Goal: Navigation & Orientation: Understand site structure

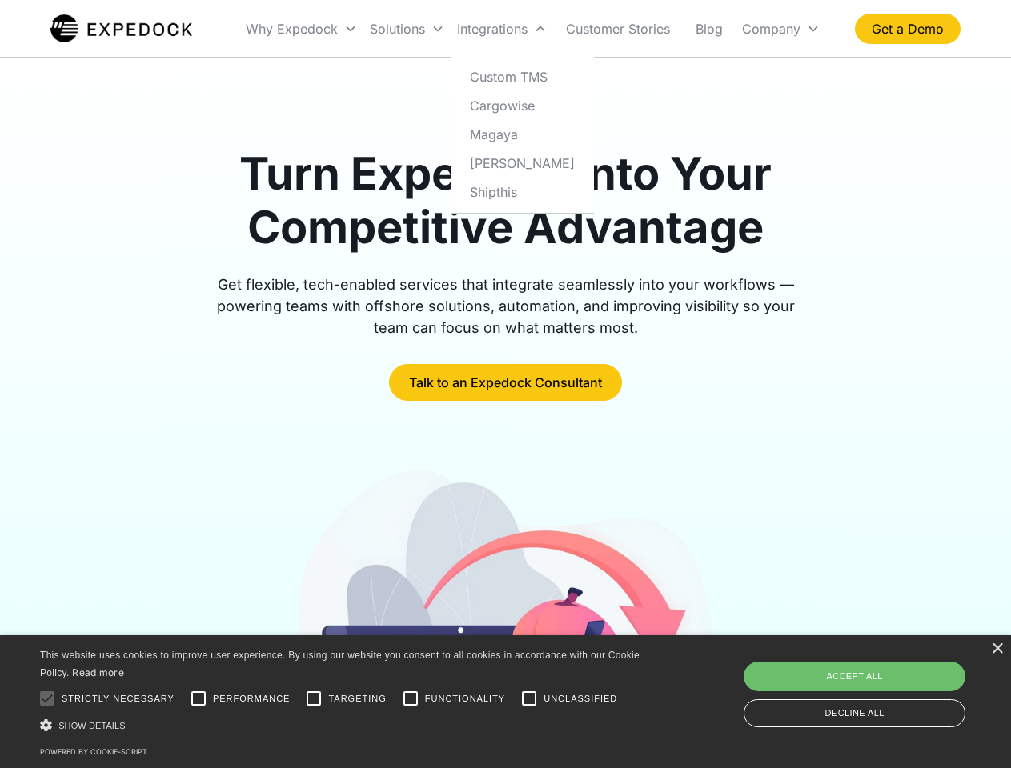
click at [533, 29] on div "Integrations" at bounding box center [502, 29] width 102 height 54
click at [302, 29] on div "Why Expedock" at bounding box center [292, 29] width 92 height 16
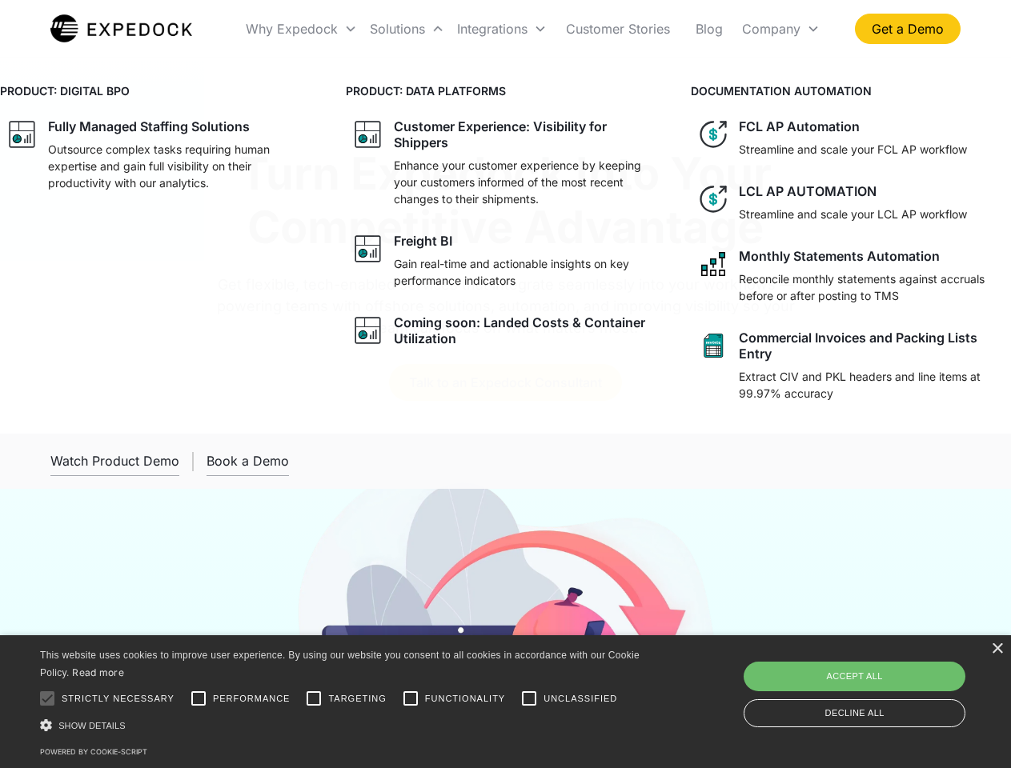
click at [407, 29] on div "Solutions" at bounding box center [397, 29] width 55 height 16
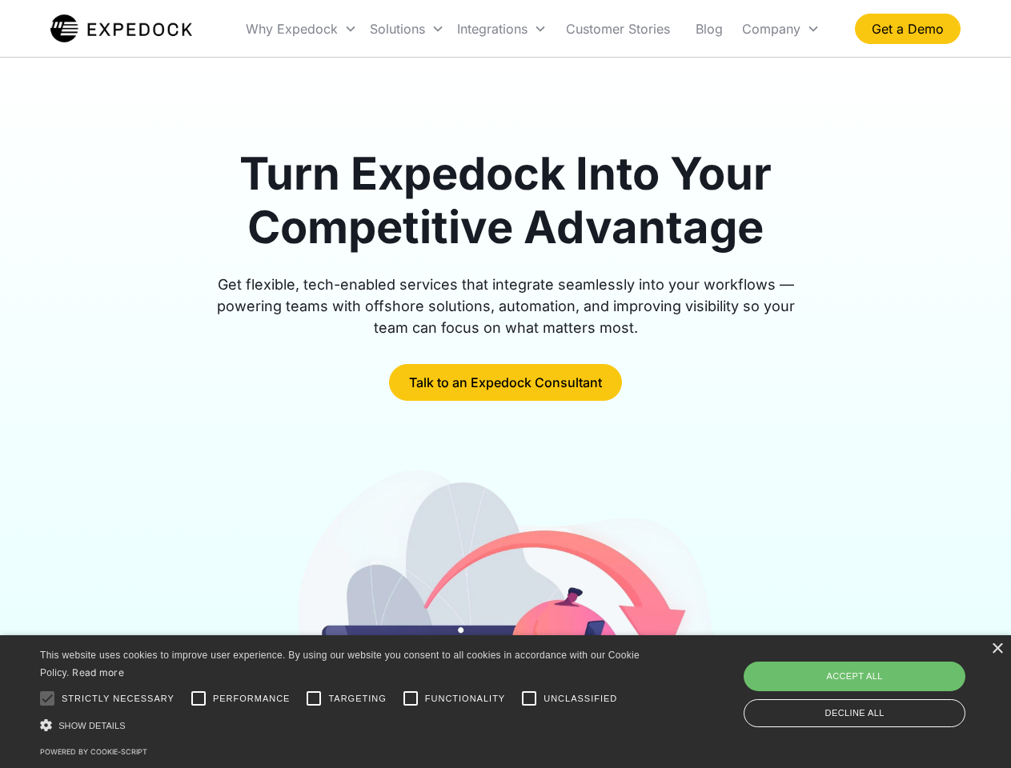
click at [502, 29] on div "Integrations" at bounding box center [492, 29] width 70 height 16
click at [780, 29] on div "Company" at bounding box center [771, 29] width 58 height 16
click at [47, 699] on div at bounding box center [47, 699] width 32 height 32
click at [198, 699] on input "Performance" at bounding box center [198, 699] width 32 height 32
checkbox input "true"
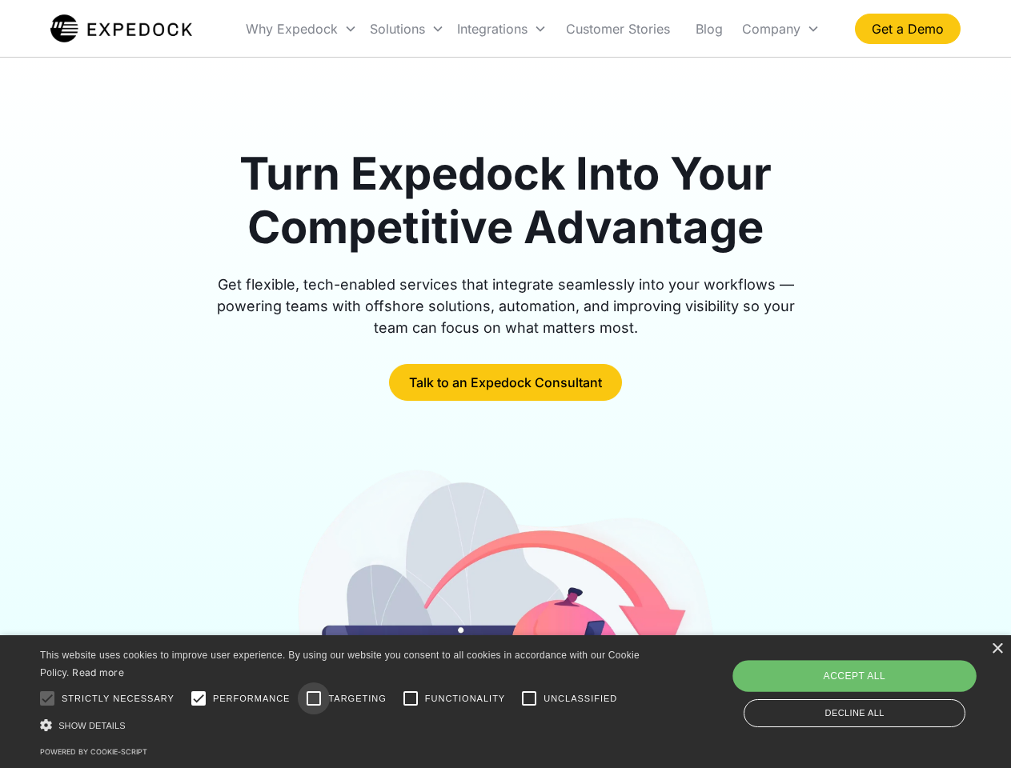
click at [314, 699] on input "Targeting" at bounding box center [314, 699] width 32 height 32
checkbox input "true"
click at [411, 699] on input "Functionality" at bounding box center [411, 699] width 32 height 32
checkbox input "true"
click at [529, 699] on input "Unclassified" at bounding box center [529, 699] width 32 height 32
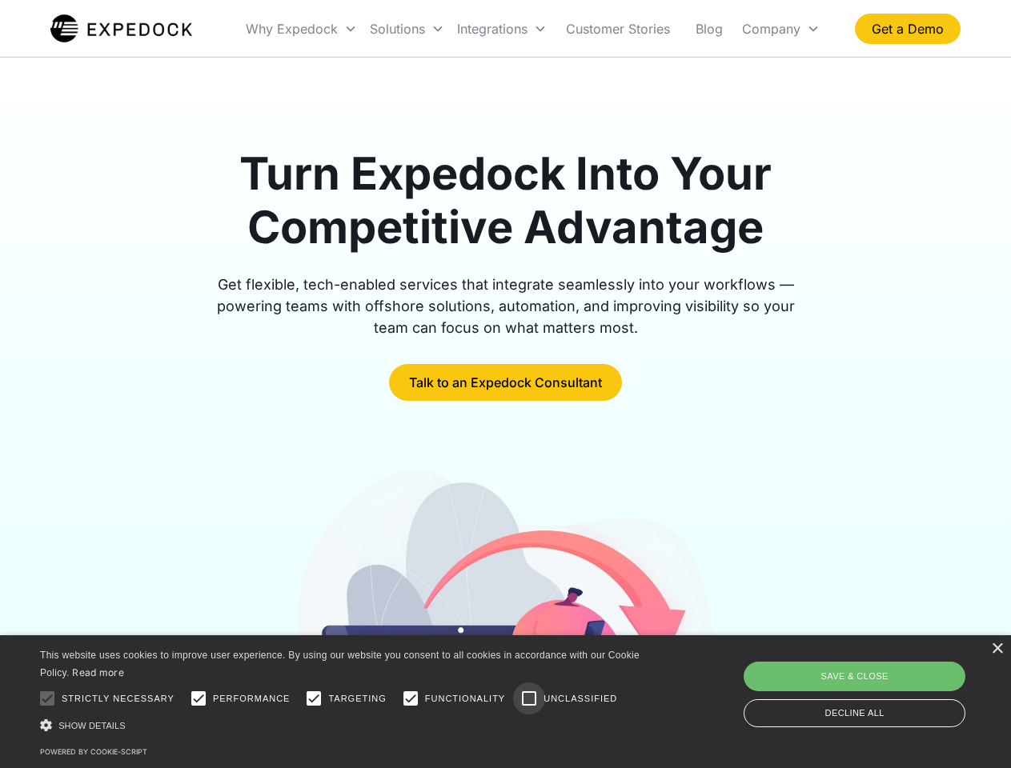
checkbox input "true"
